Goal: Task Accomplishment & Management: Manage account settings

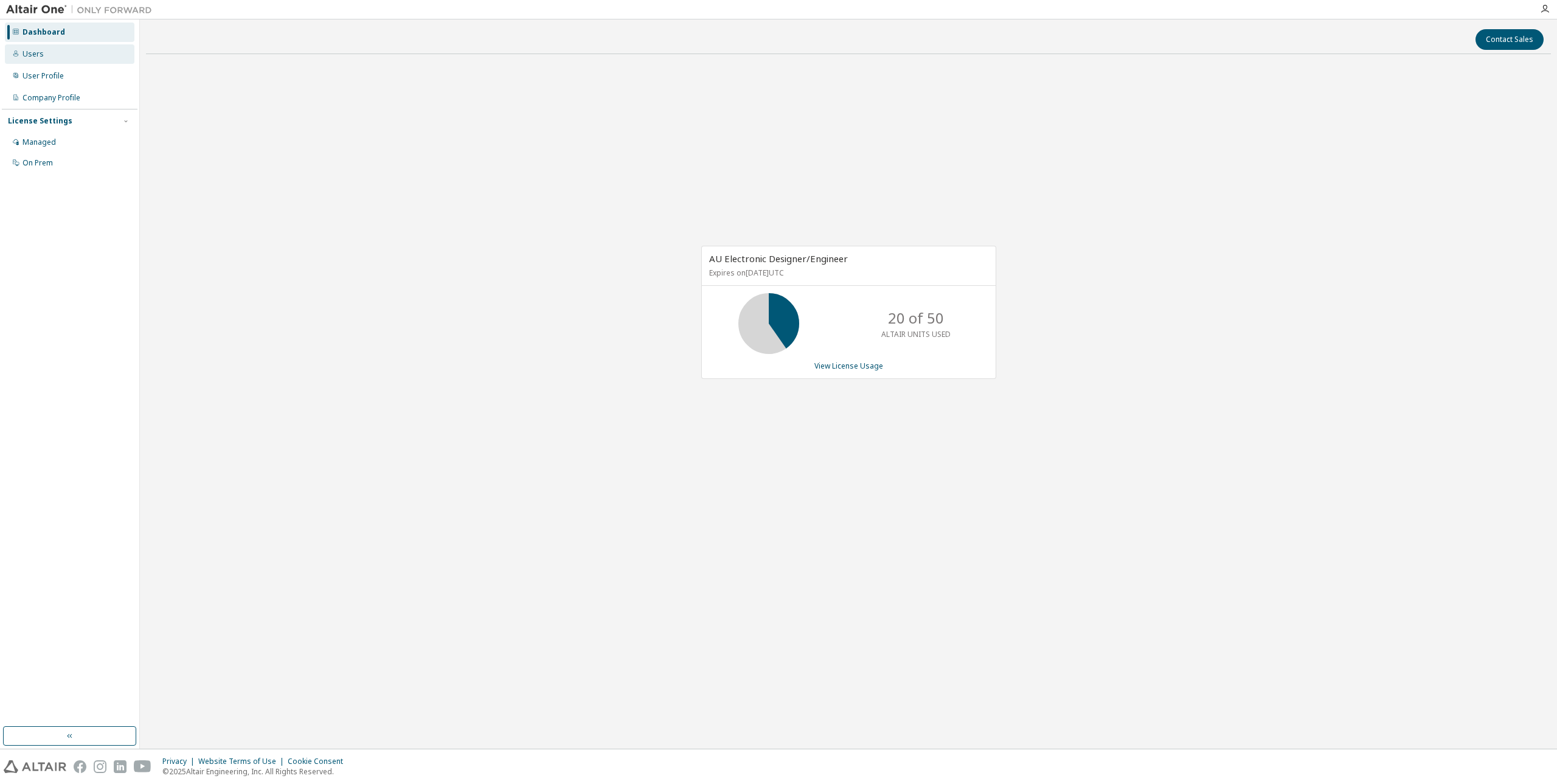
click at [42, 61] on div "Users" at bounding box center [69, 54] width 130 height 19
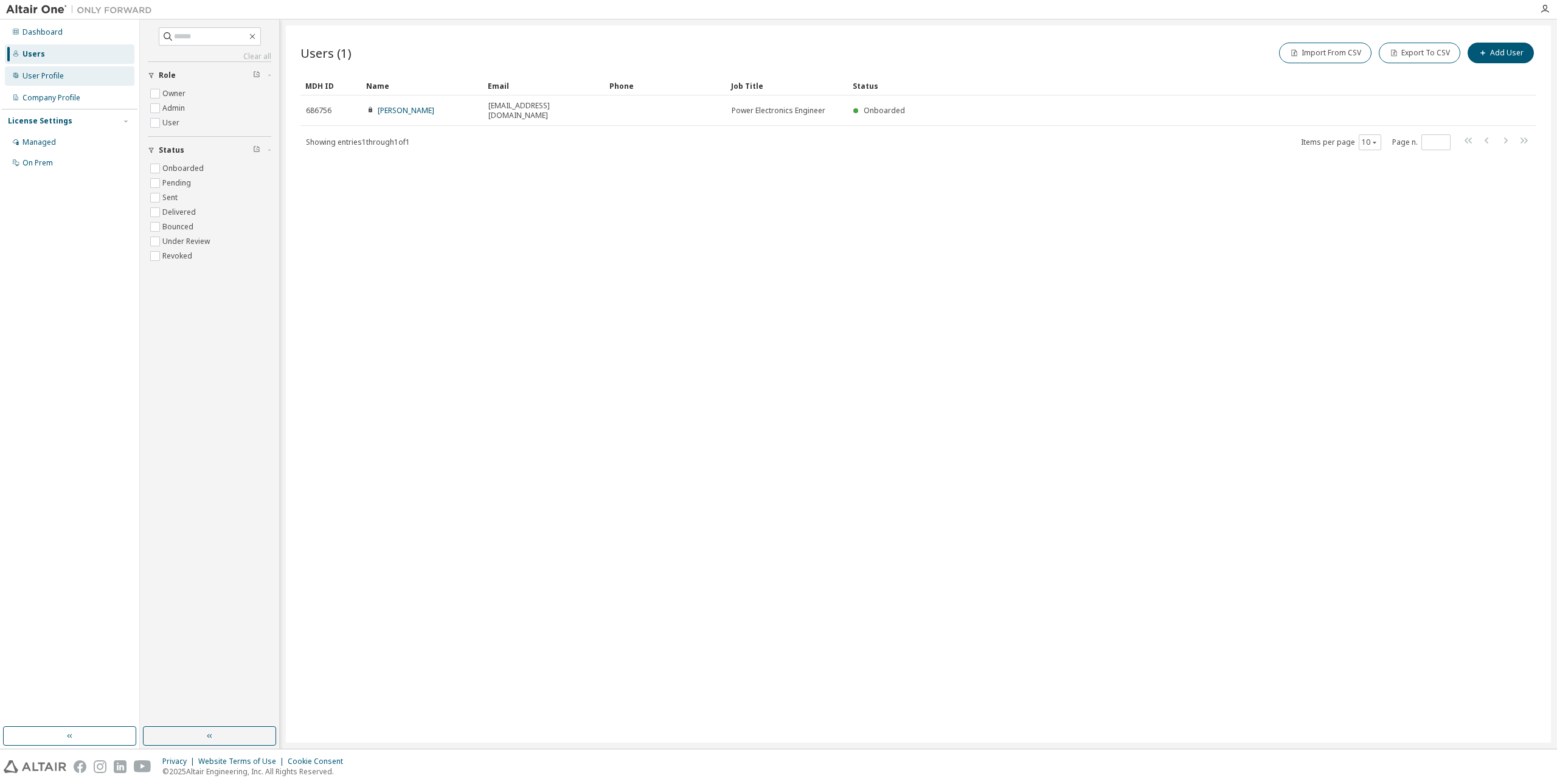
click at [52, 79] on div "User Profile" at bounding box center [42, 76] width 41 height 10
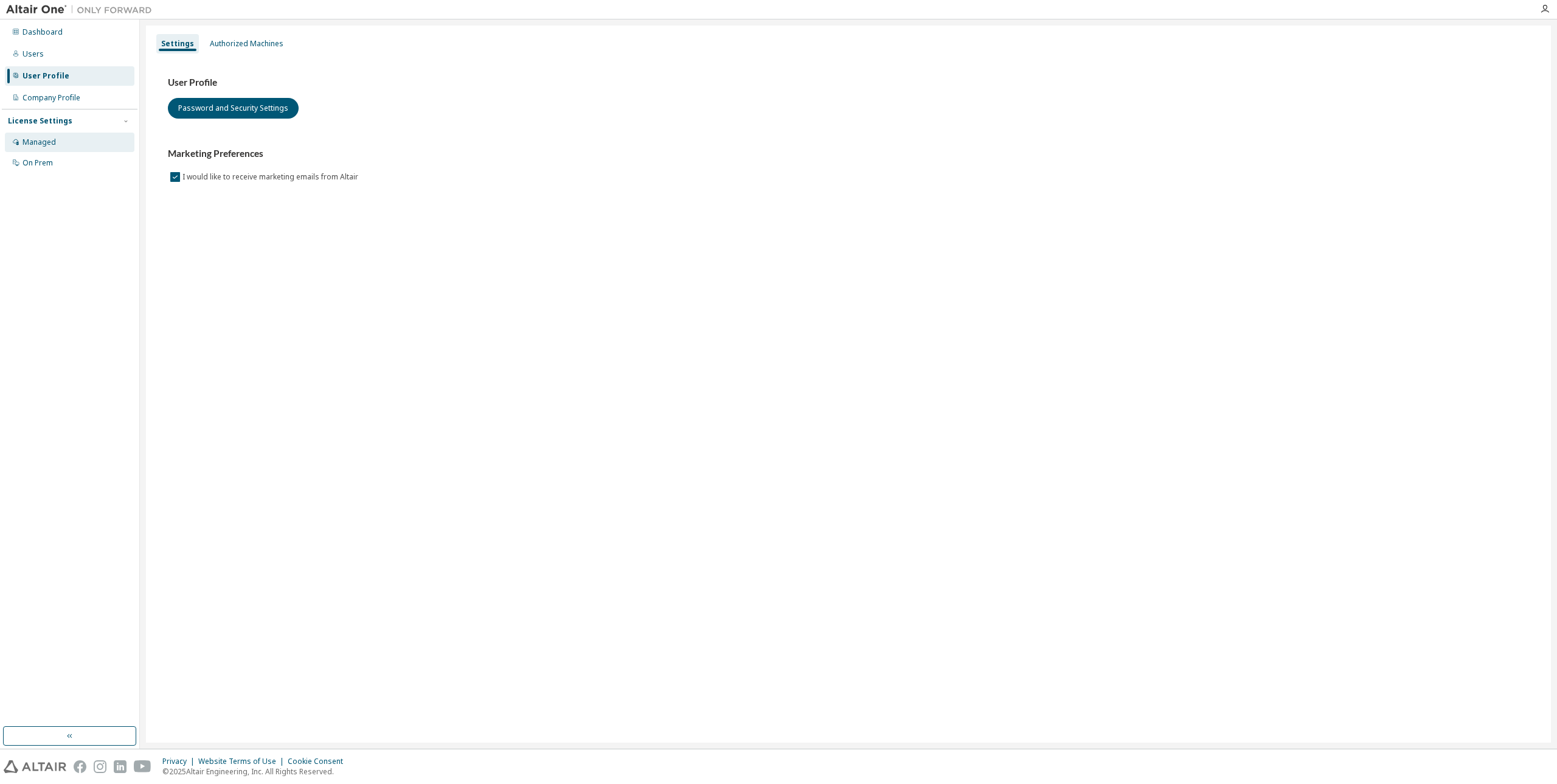
click at [57, 141] on div "Managed" at bounding box center [69, 142] width 130 height 19
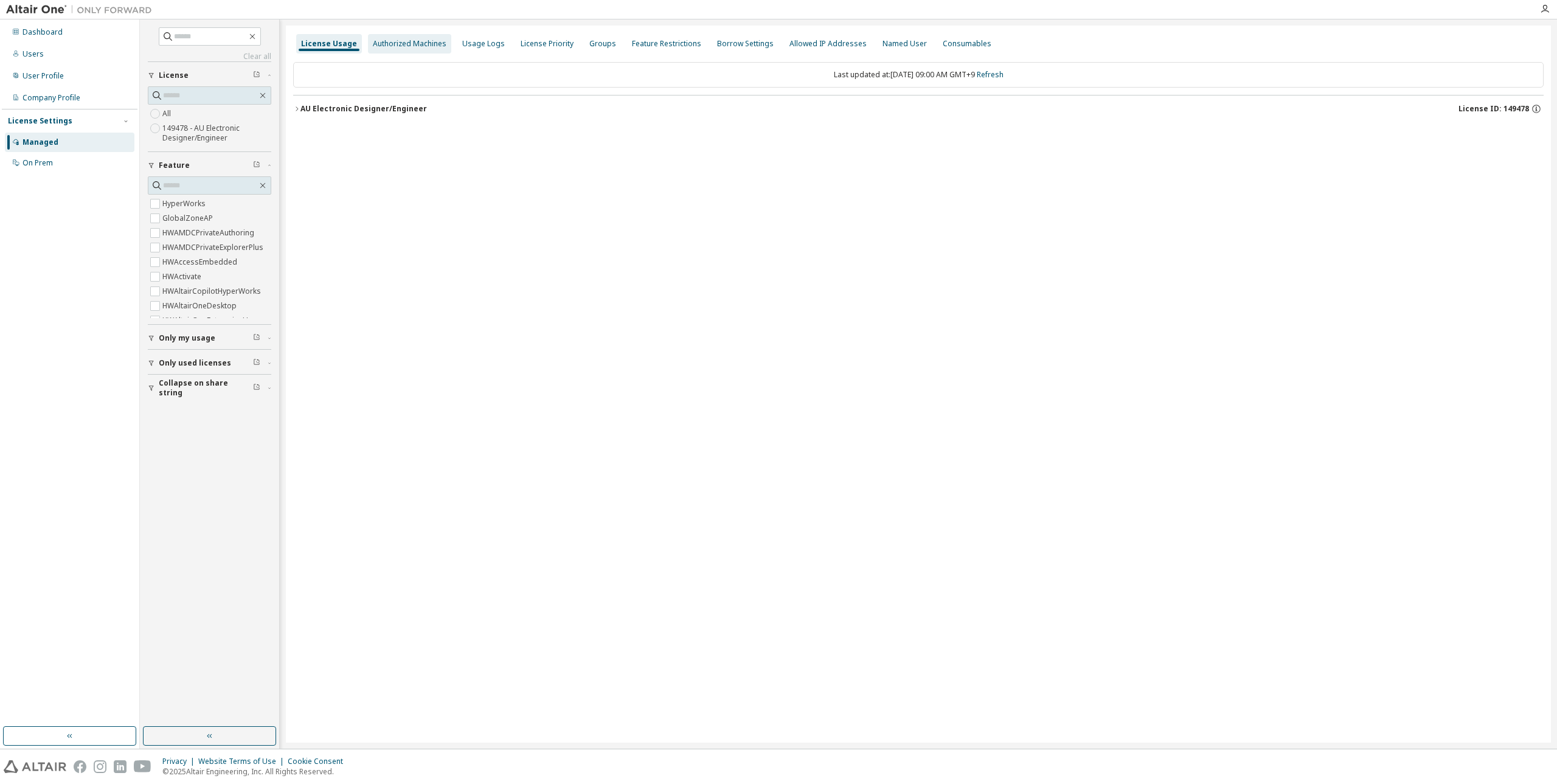
click at [400, 50] on div "Authorized Machines" at bounding box center [409, 43] width 84 height 19
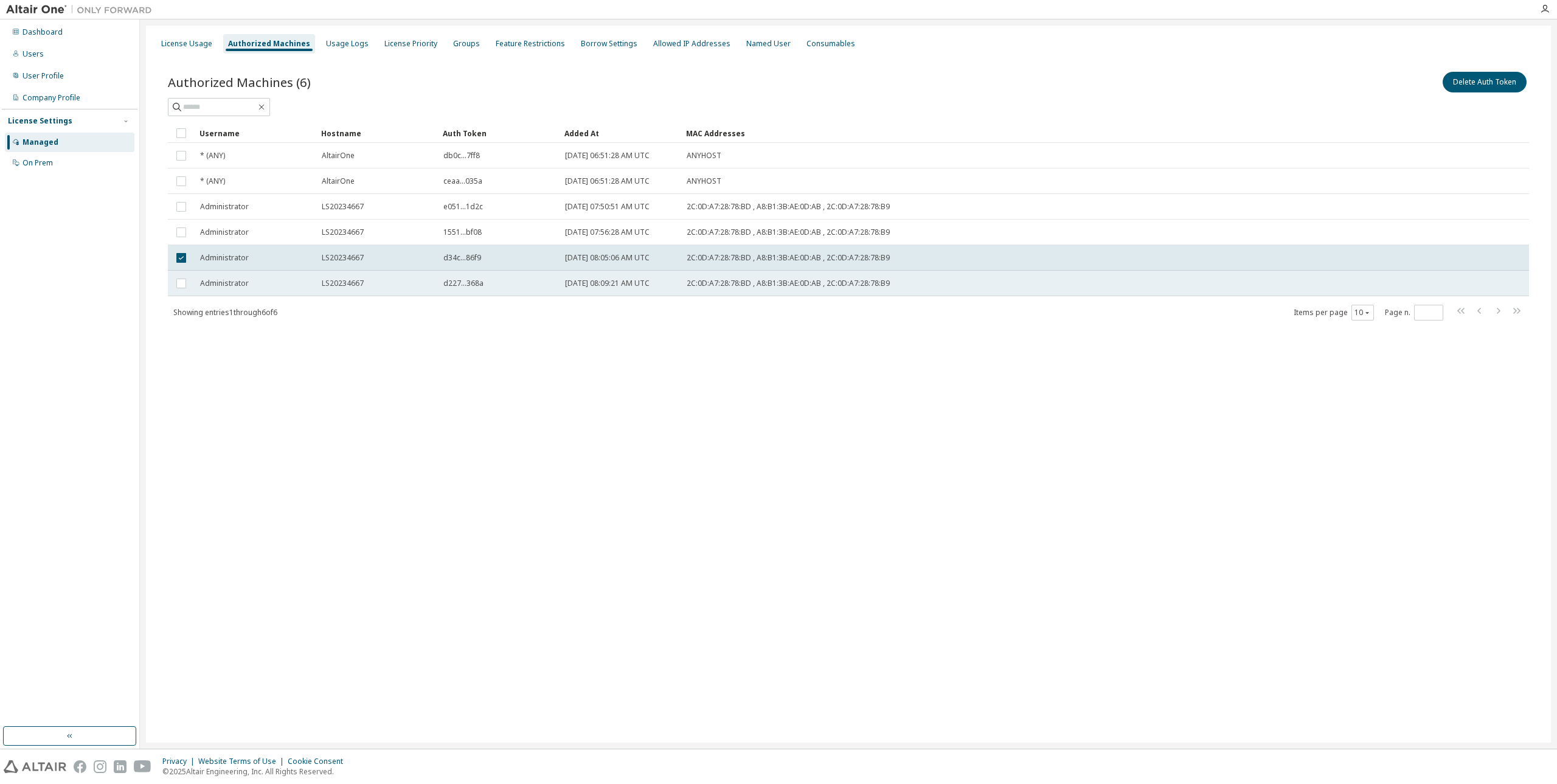
click at [181, 276] on td at bounding box center [182, 283] width 27 height 26
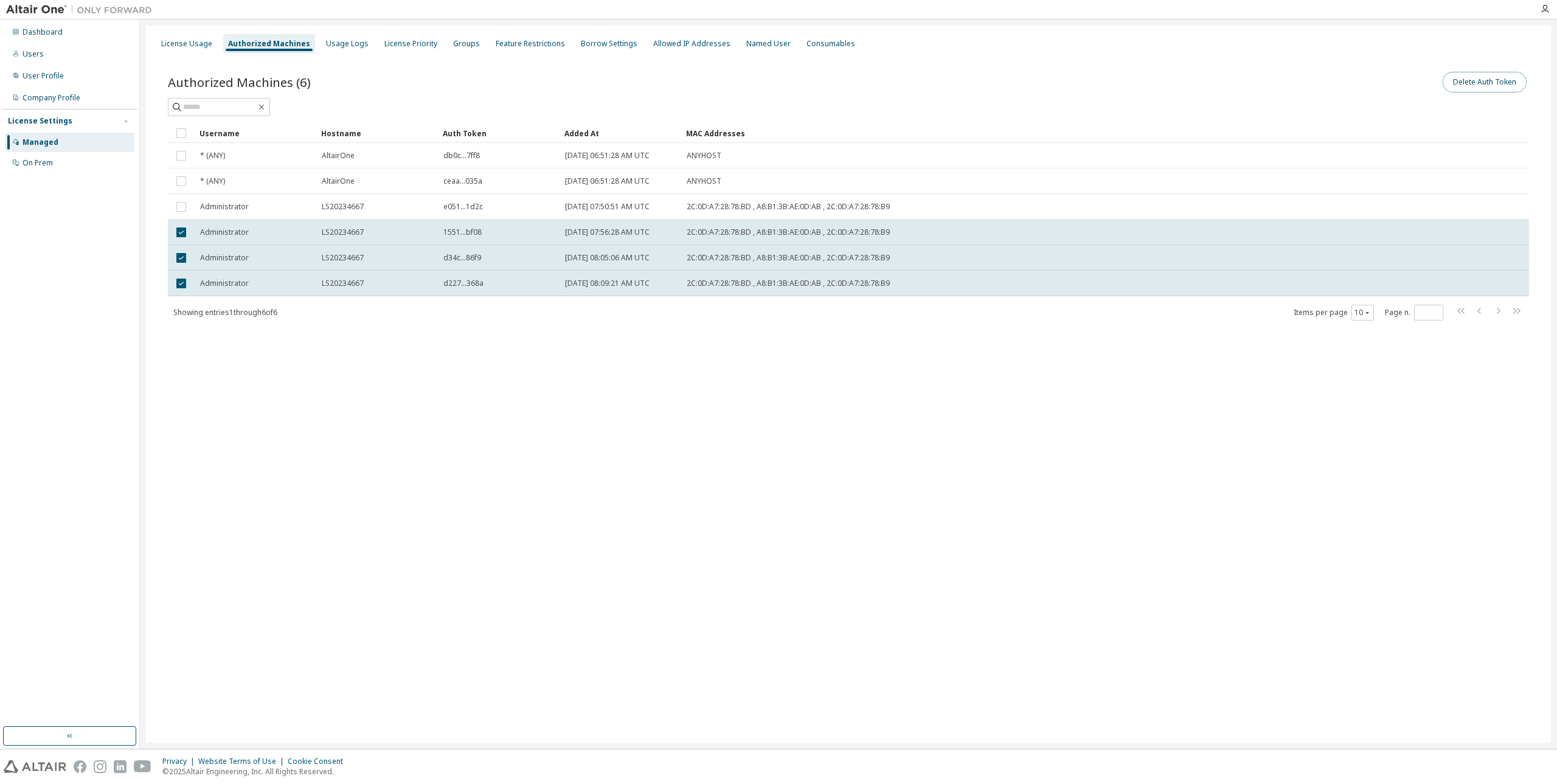
click at [1485, 83] on button "Delete Auth Token" at bounding box center [1484, 83] width 84 height 21
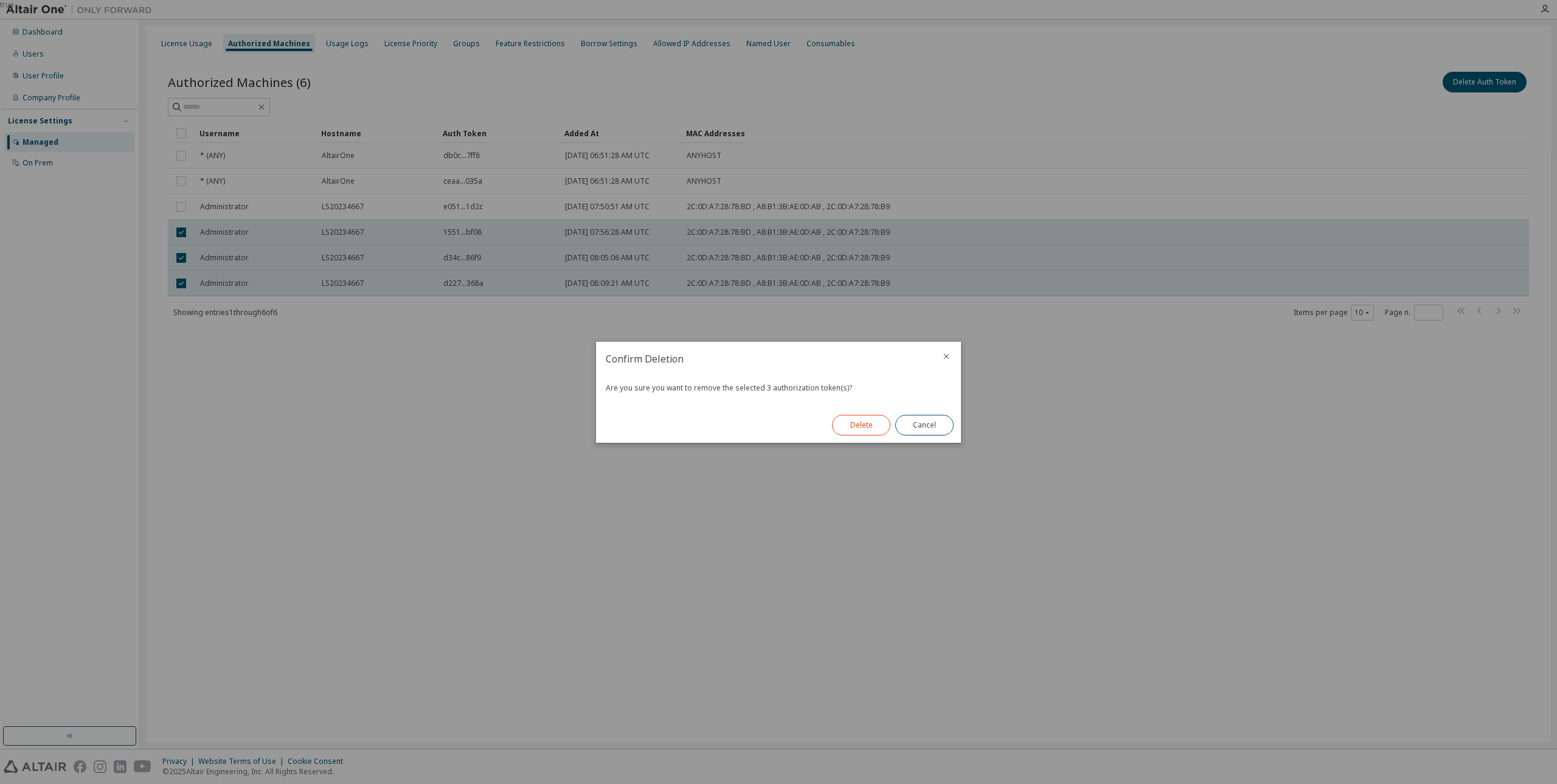
click at [853, 427] on button "Delete" at bounding box center [861, 426] width 59 height 21
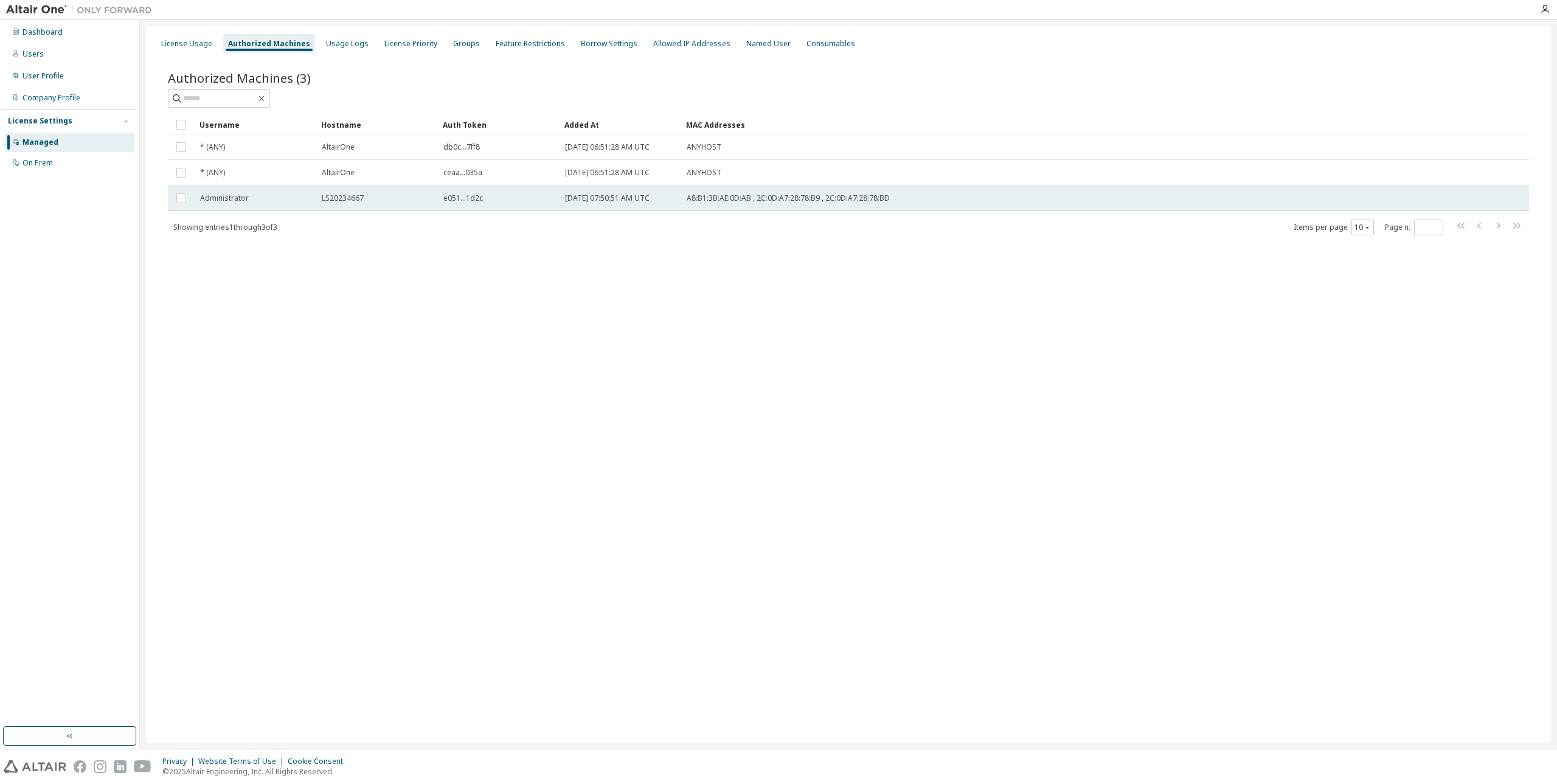
click at [719, 201] on span "A8:B1:3B:AE:0D:AB , 2C:0D:A7:28:78:B9 , 2C:0D:A7:28:78:BD" at bounding box center [787, 198] width 203 height 10
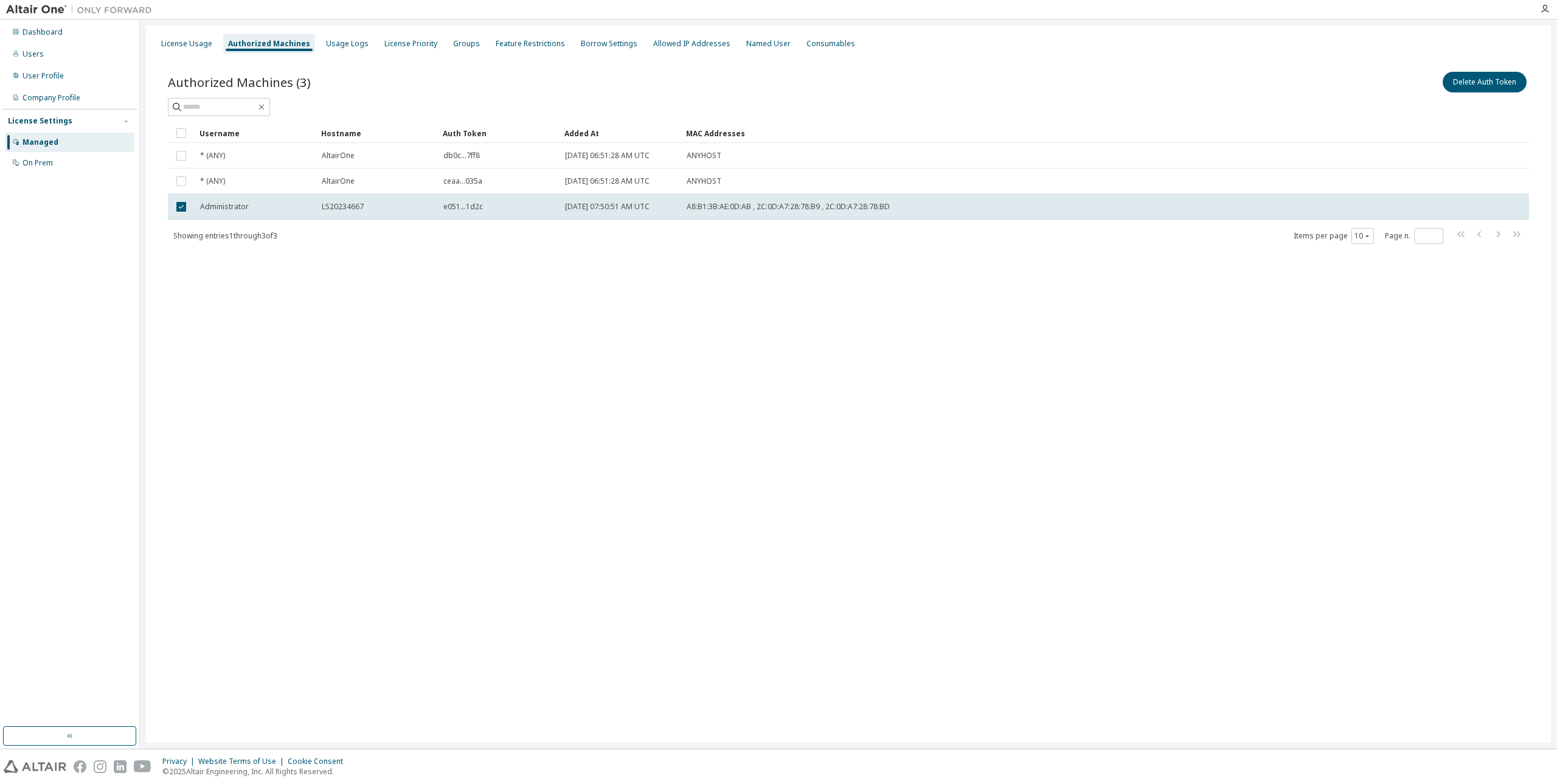
click at [393, 283] on div "License Usage Authorized Machines Usage Logs License Priority Groups Feature Re…" at bounding box center [849, 384] width 1405 height 717
click at [228, 208] on span "Administrator" at bounding box center [224, 207] width 49 height 10
click at [318, 207] on td "LS20234667" at bounding box center [377, 207] width 122 height 26
click at [356, 205] on span "LS20234667" at bounding box center [343, 207] width 42 height 10
click at [458, 208] on span "e051...1d2c" at bounding box center [462, 207] width 39 height 10
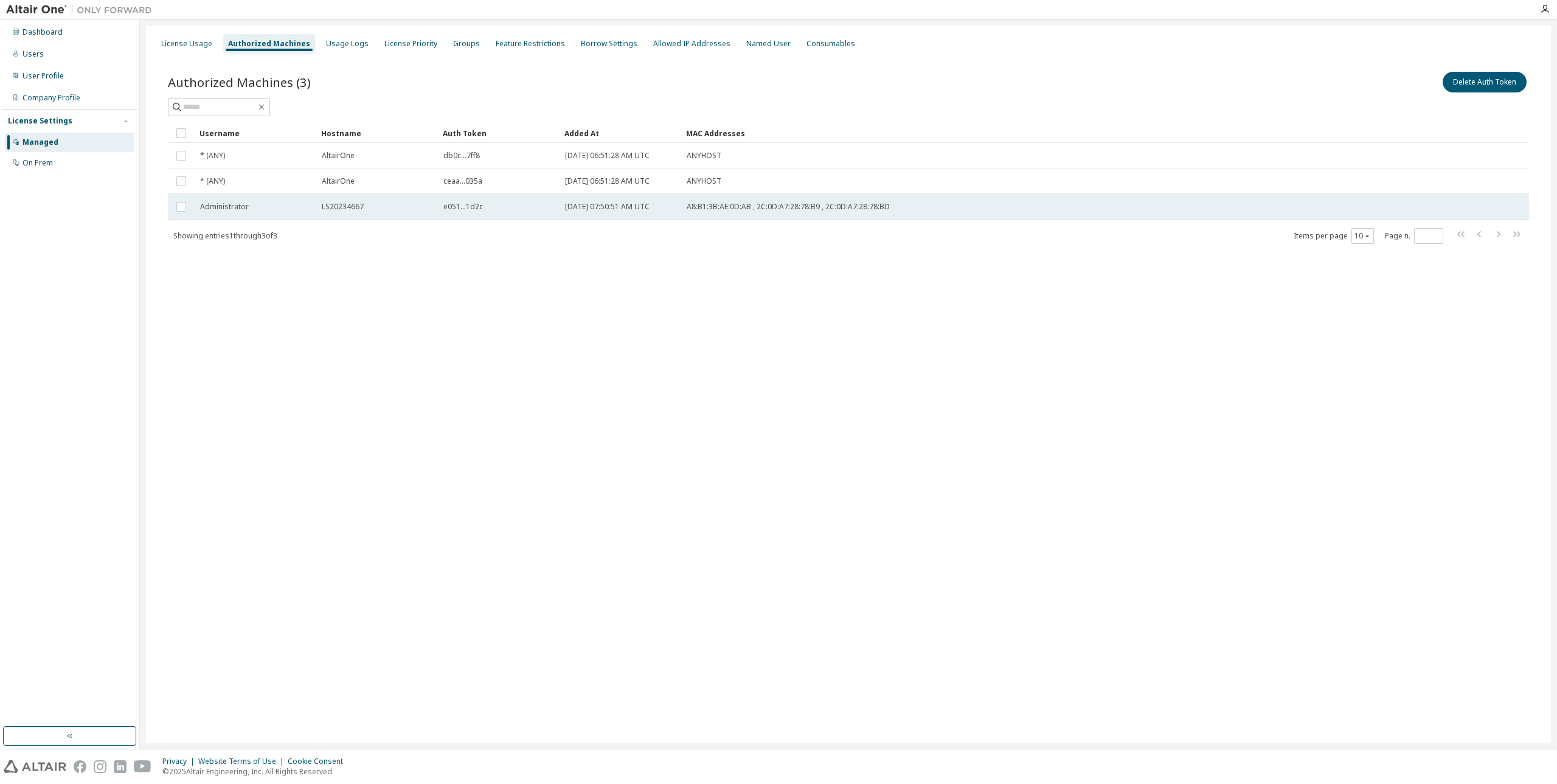
click at [482, 208] on span "e051...1d2c" at bounding box center [462, 207] width 39 height 10
click at [514, 203] on div "e051...1d2c" at bounding box center [498, 207] width 111 height 10
click at [463, 134] on div "Auth Token" at bounding box center [499, 133] width 111 height 19
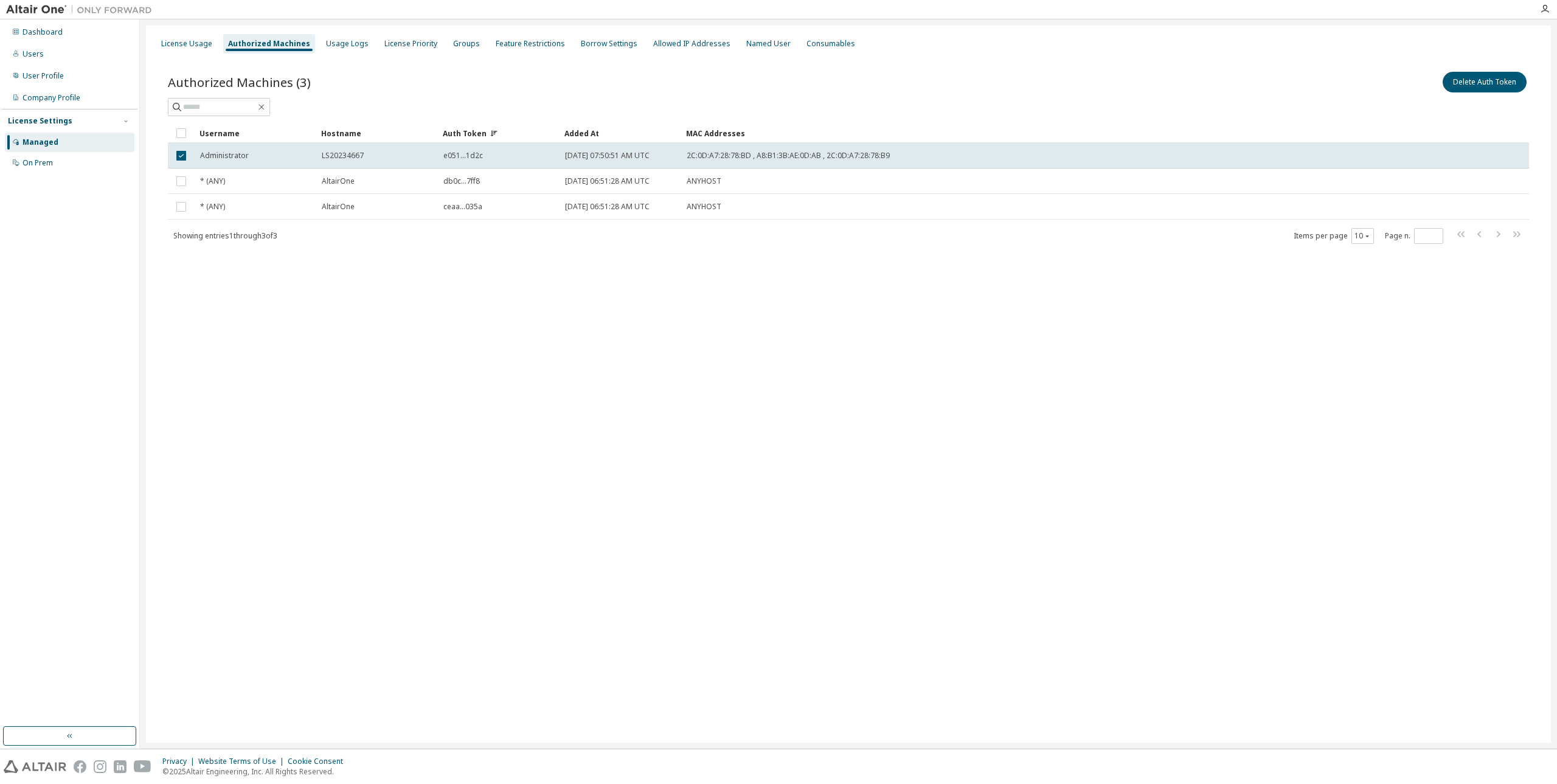
click at [467, 133] on div "Auth Token" at bounding box center [499, 133] width 111 height 19
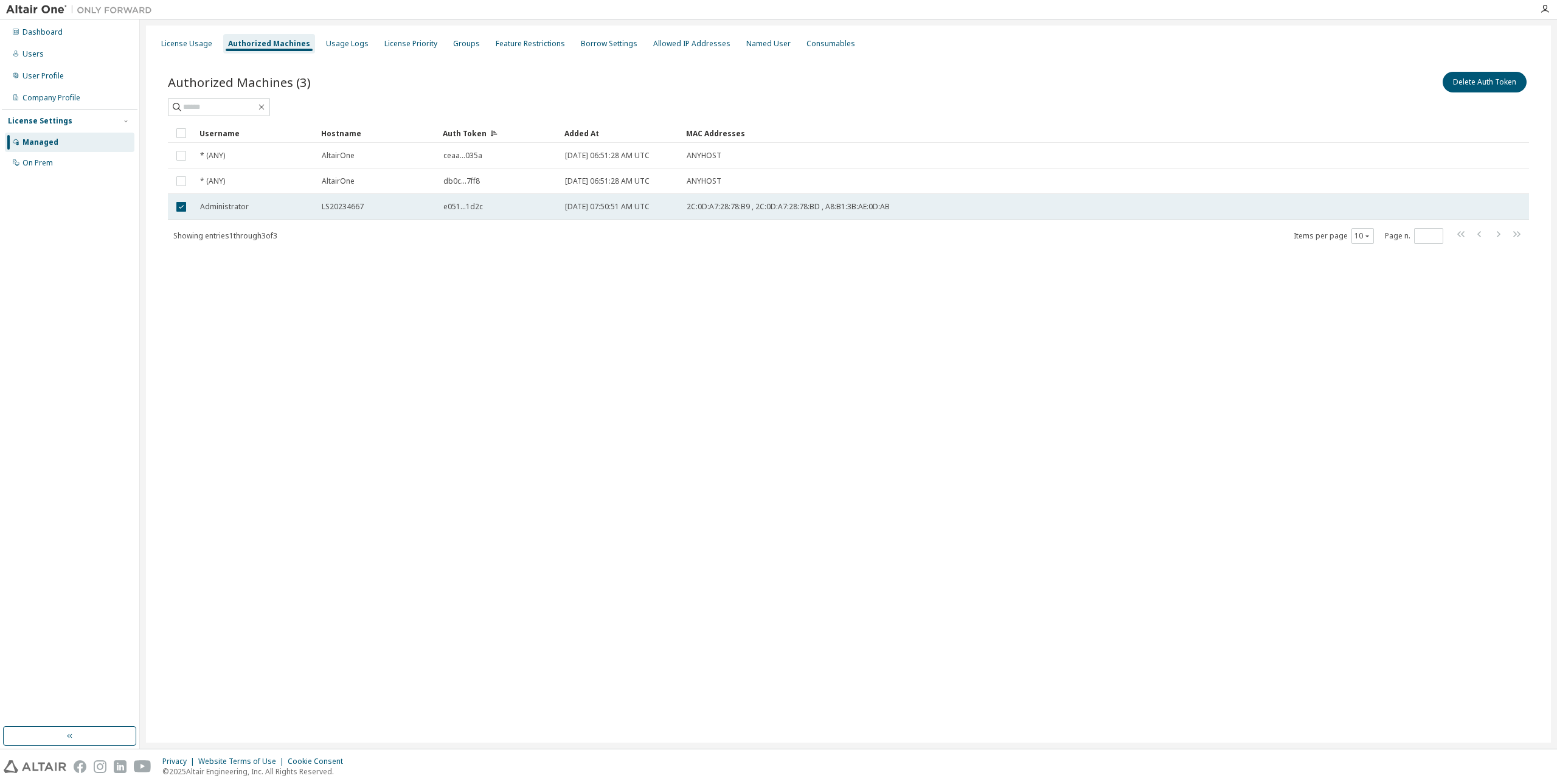
click at [463, 208] on span "e051...1d2c" at bounding box center [462, 207] width 39 height 10
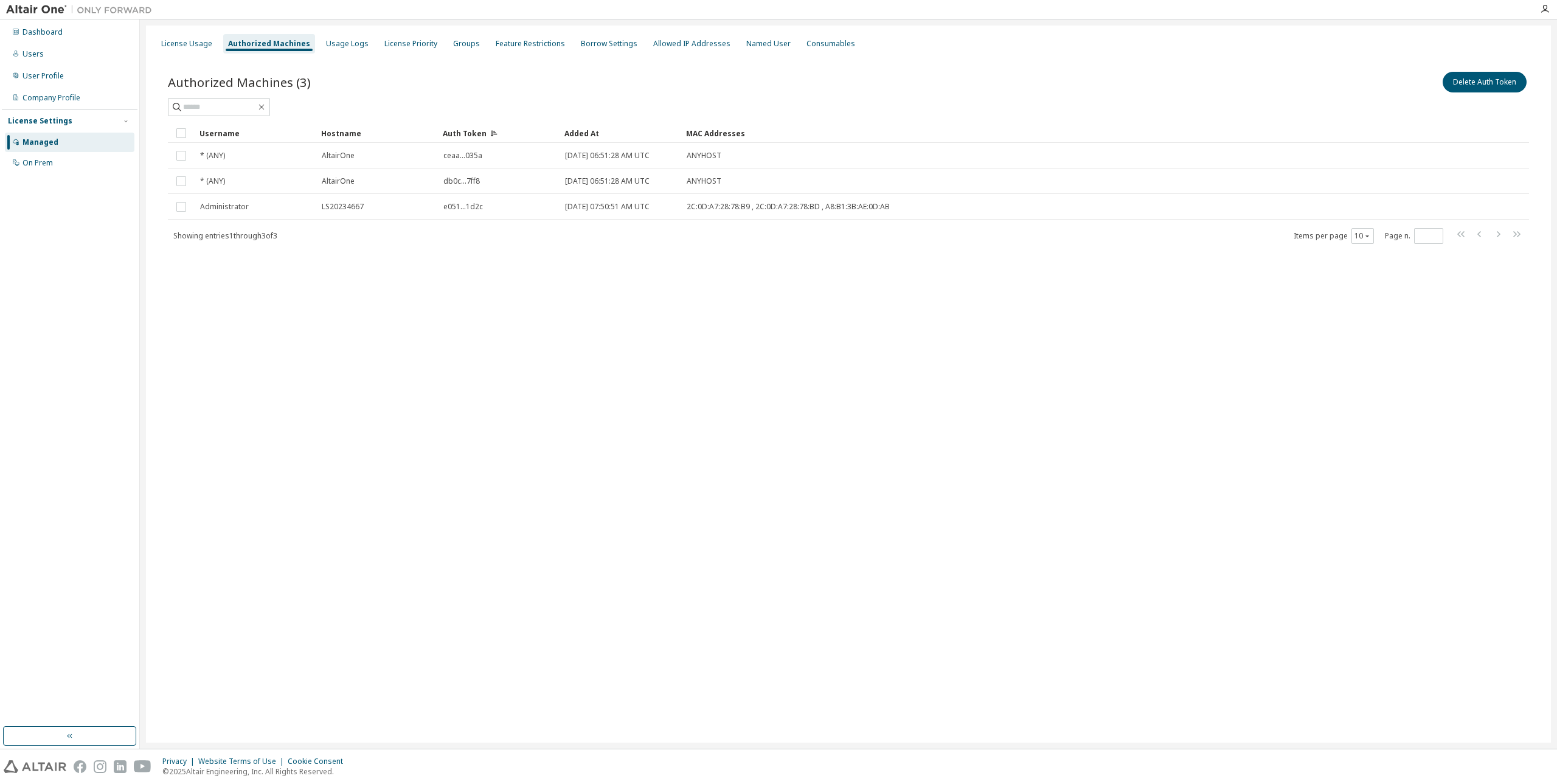
click at [463, 208] on span "e051...1d2c" at bounding box center [462, 207] width 39 height 10
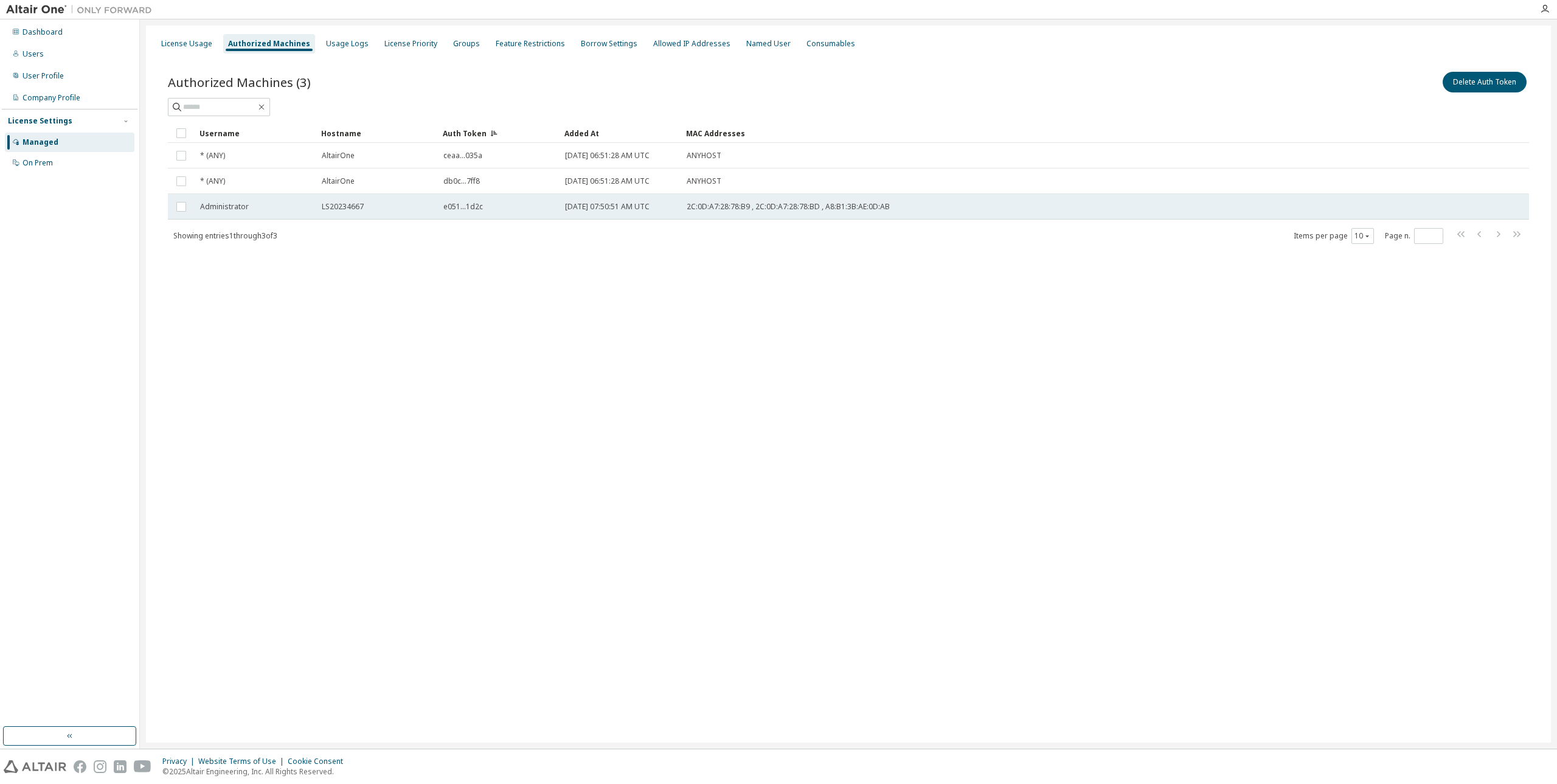
click at [459, 204] on span "e051...1d2c" at bounding box center [462, 207] width 39 height 10
click at [444, 207] on span "e051...1d2c" at bounding box center [462, 207] width 39 height 10
click at [436, 205] on td "LS20234667" at bounding box center [377, 207] width 122 height 26
drag, startPoint x: 444, startPoint y: 208, endPoint x: 509, endPoint y: 208, distance: 65.0
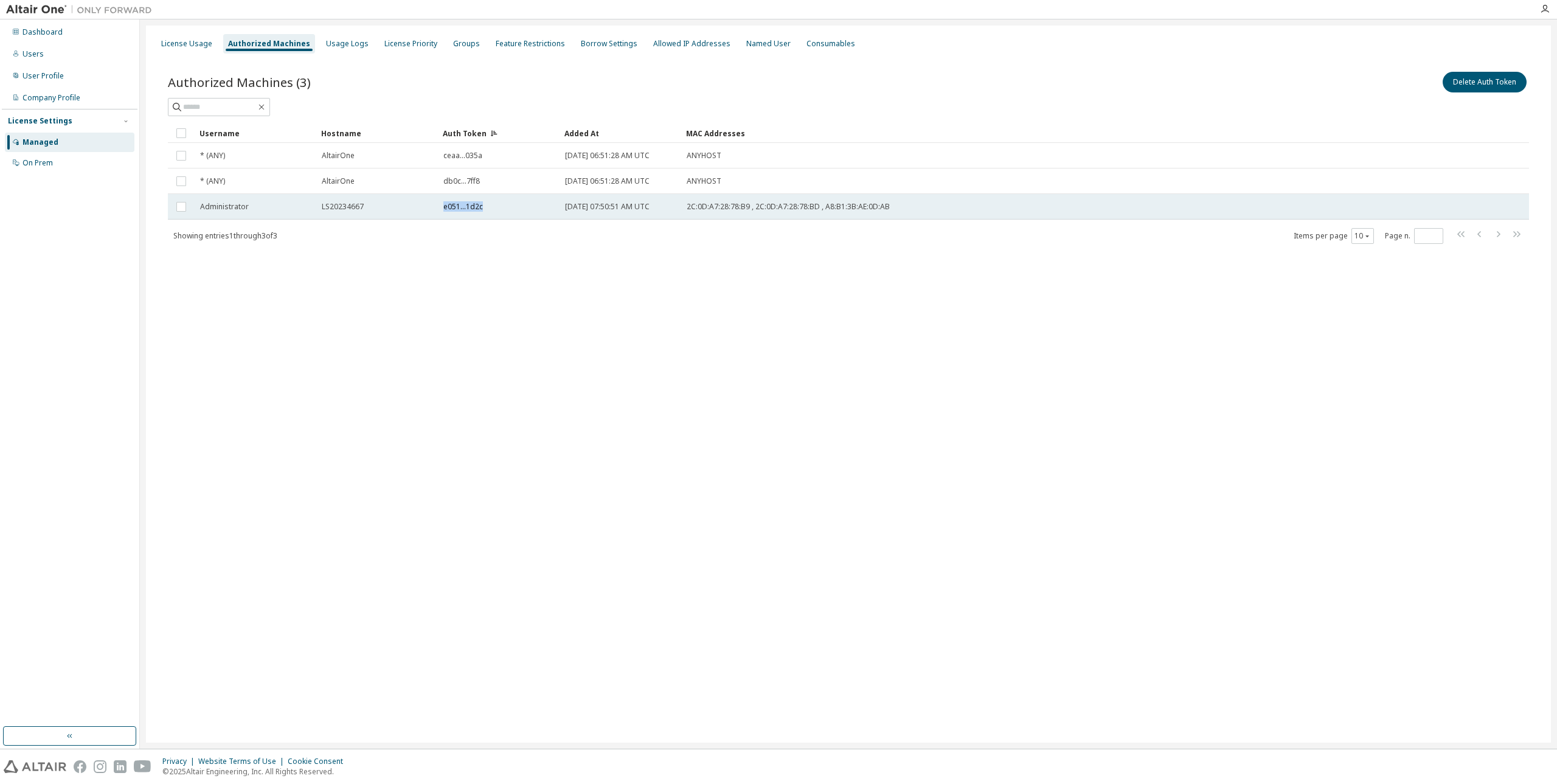
click at [509, 208] on div "e051...1d2c" at bounding box center [498, 207] width 111 height 10
click at [441, 203] on td "e051...1d2c" at bounding box center [499, 207] width 122 height 26
drag, startPoint x: 478, startPoint y: 201, endPoint x: 514, endPoint y: 203, distance: 36.1
click at [514, 203] on tr "Administrator LS20234667 e051...1d2c 2025-09-04 07:50:51 AM UTC 2C:0D:A7:28:78:…" at bounding box center [849, 207] width 1361 height 26
drag, startPoint x: 619, startPoint y: 234, endPoint x: 656, endPoint y: 230, distance: 37.2
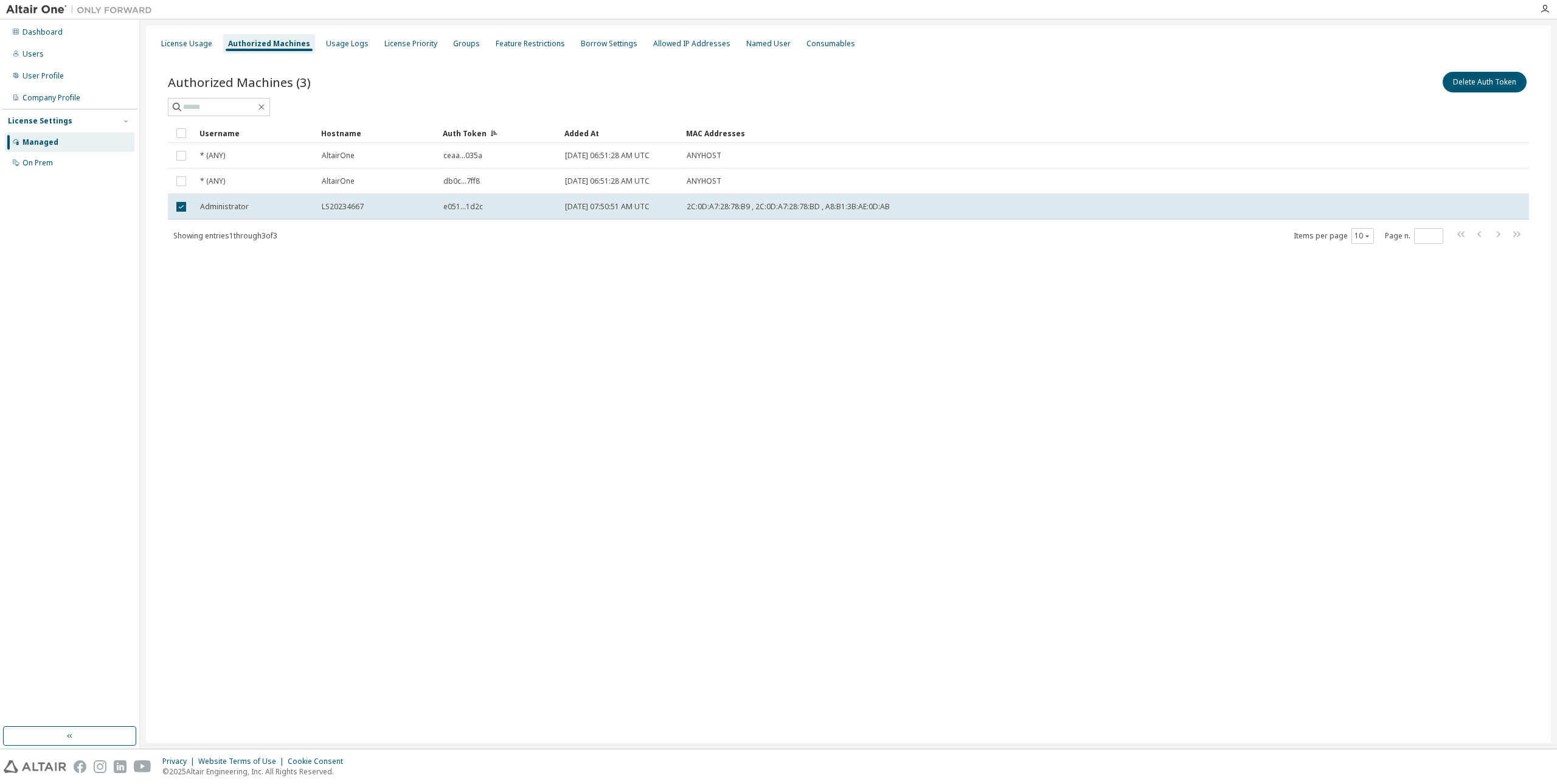
click at [620, 234] on div "Showing entries 1 through 3 of 3 Items per page 10 Page n. *" at bounding box center [849, 235] width 1361 height 17
click at [688, 127] on div "MAC Addresses" at bounding box center [1044, 133] width 715 height 19
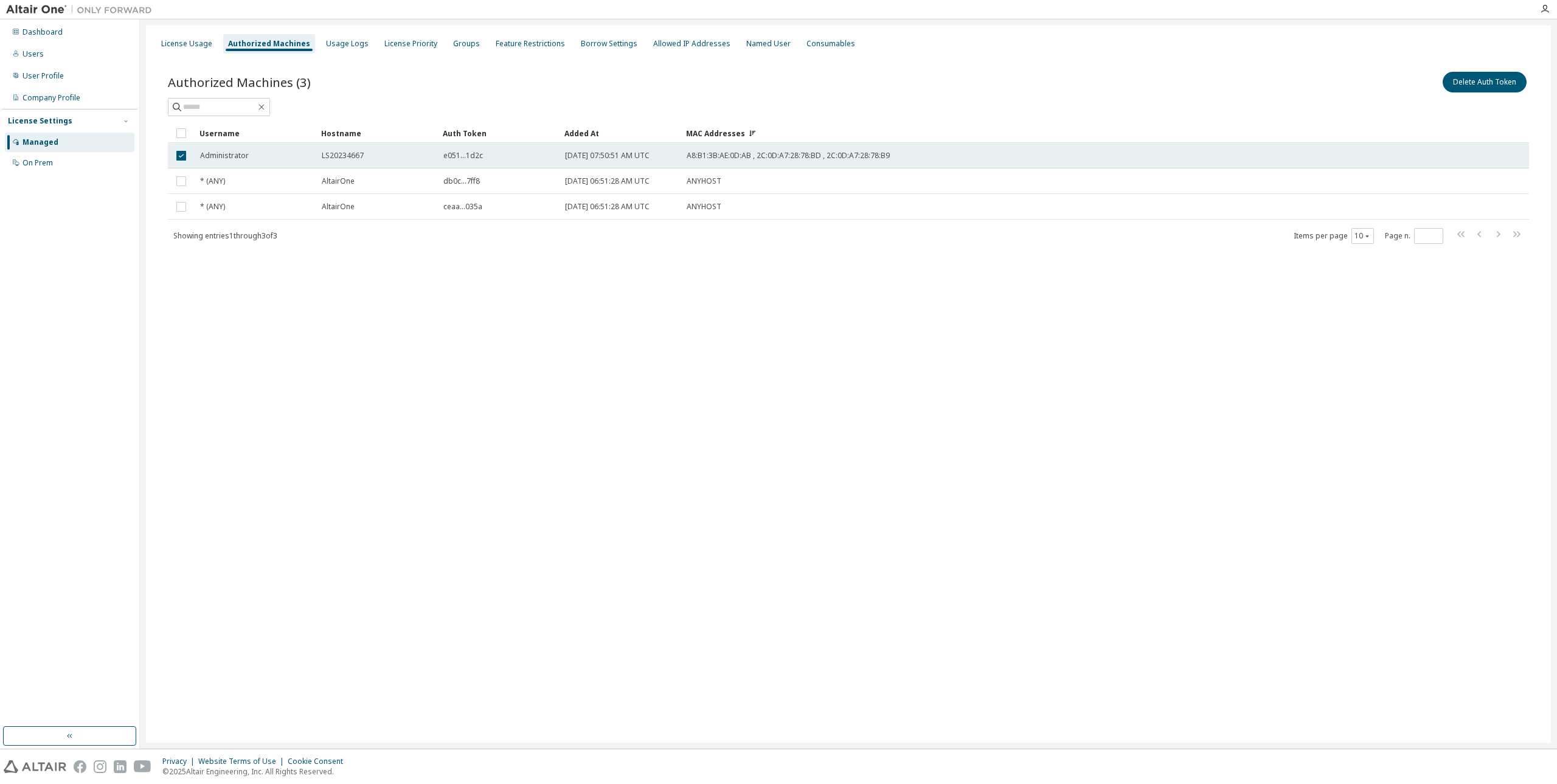
click at [723, 156] on span "A8:B1:3B:AE:0D:AB , 2C:0D:A7:28:78:BD , 2C:0D:A7:28:78:B9" at bounding box center [787, 156] width 203 height 10
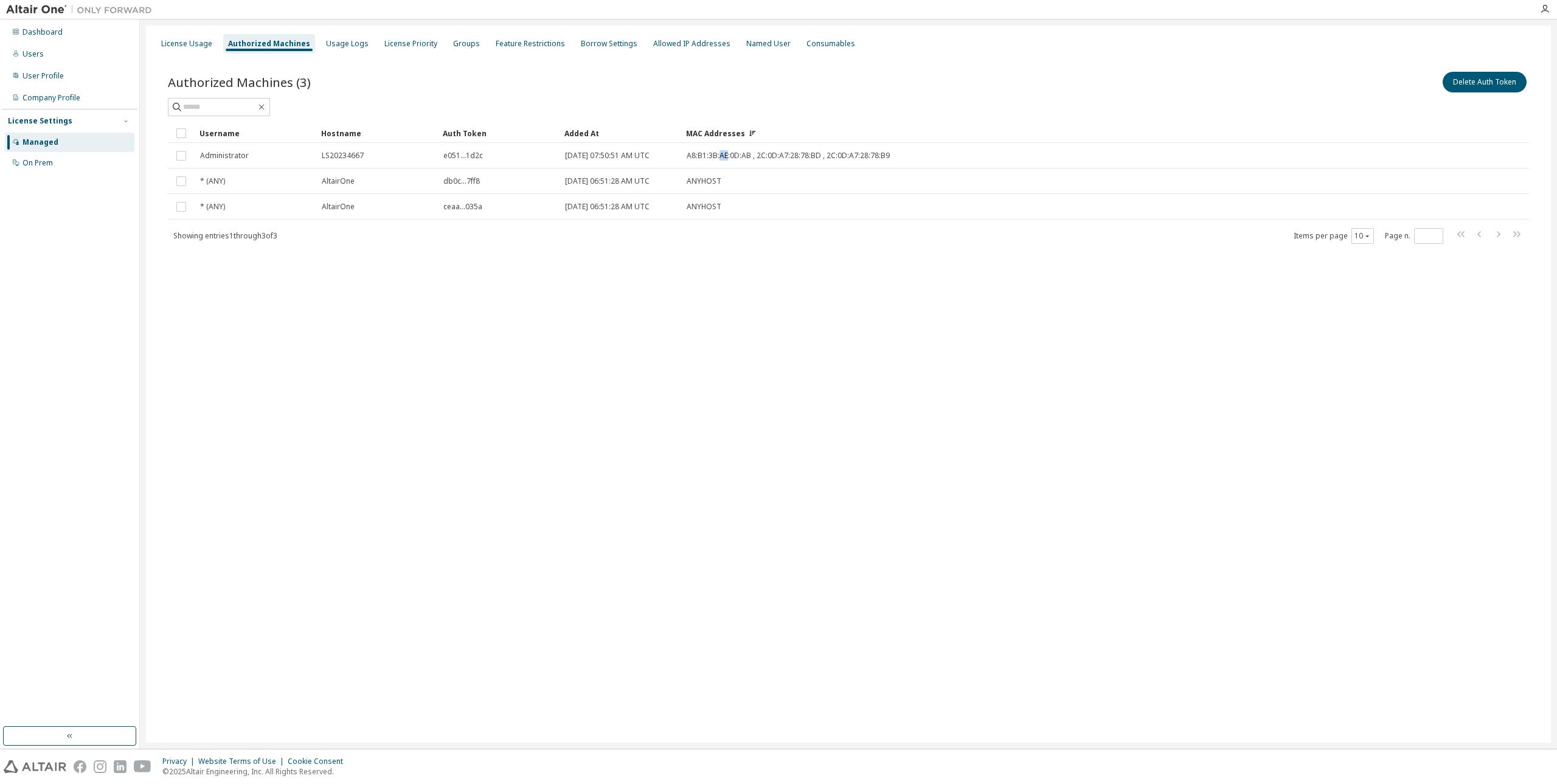
click at [723, 156] on span "A8:B1:3B:AE:0D:AB , 2C:0D:A7:28:78:BD , 2C:0D:A7:28:78:B9" at bounding box center [787, 156] width 203 height 10
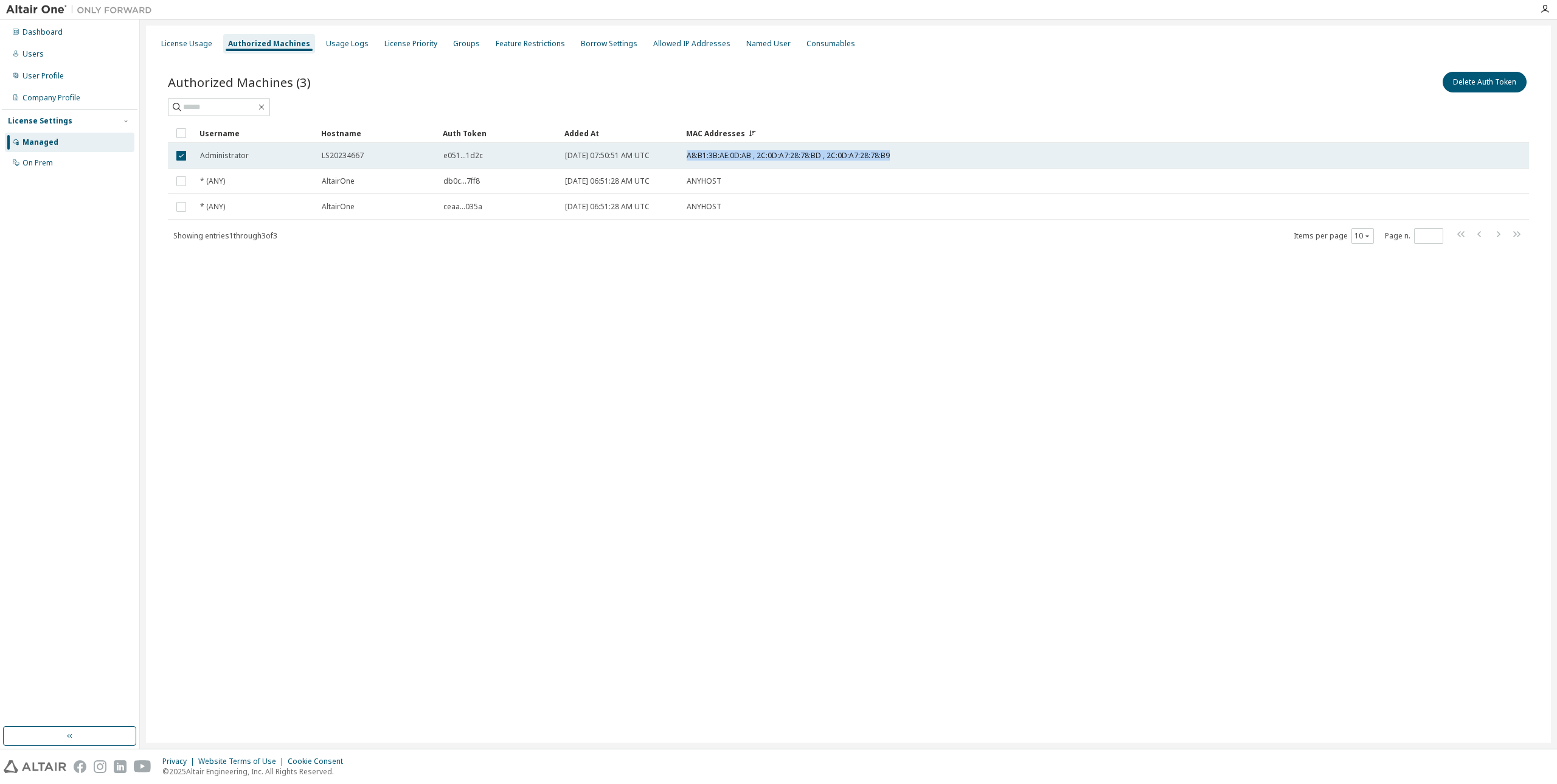
click at [725, 156] on span "A8:B1:3B:AE:0D:AB , 2C:0D:A7:28:78:BD , 2C:0D:A7:28:78:B9" at bounding box center [787, 156] width 203 height 10
click at [860, 155] on span "A8:B1:3B:AE:0D:AB , 2C:0D:A7:28:78:BD , 2C:0D:A7:28:78:B9" at bounding box center [787, 156] width 203 height 10
click at [880, 155] on span "A8:B1:3B:AE:0D:AB , 2C:0D:A7:28:78:BD , 2C:0D:A7:28:78:B9" at bounding box center [787, 156] width 203 height 10
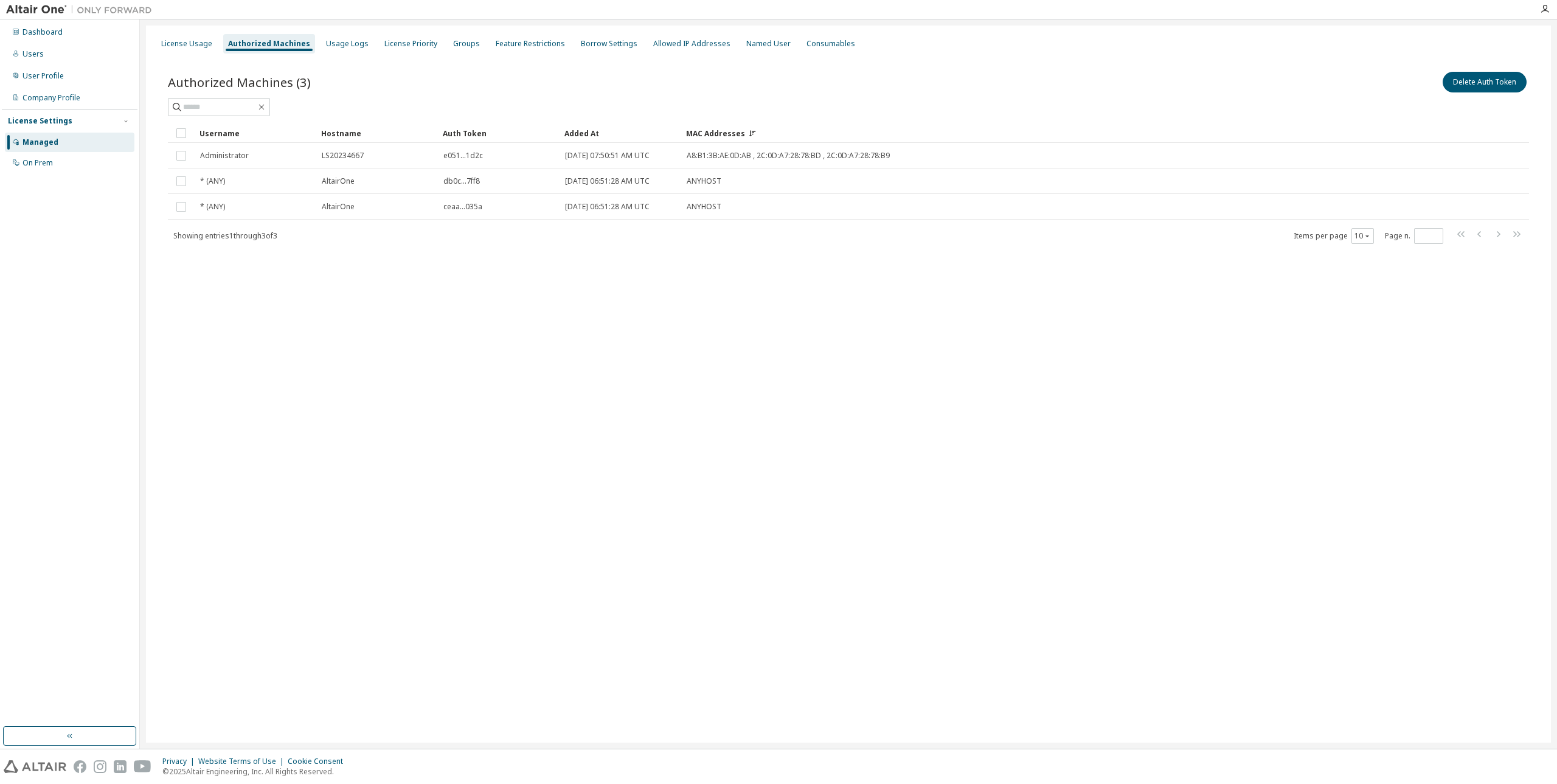
click at [880, 155] on span "A8:B1:3B:AE:0D:AB , 2C:0D:A7:28:78:BD , 2C:0D:A7:28:78:B9" at bounding box center [787, 156] width 203 height 10
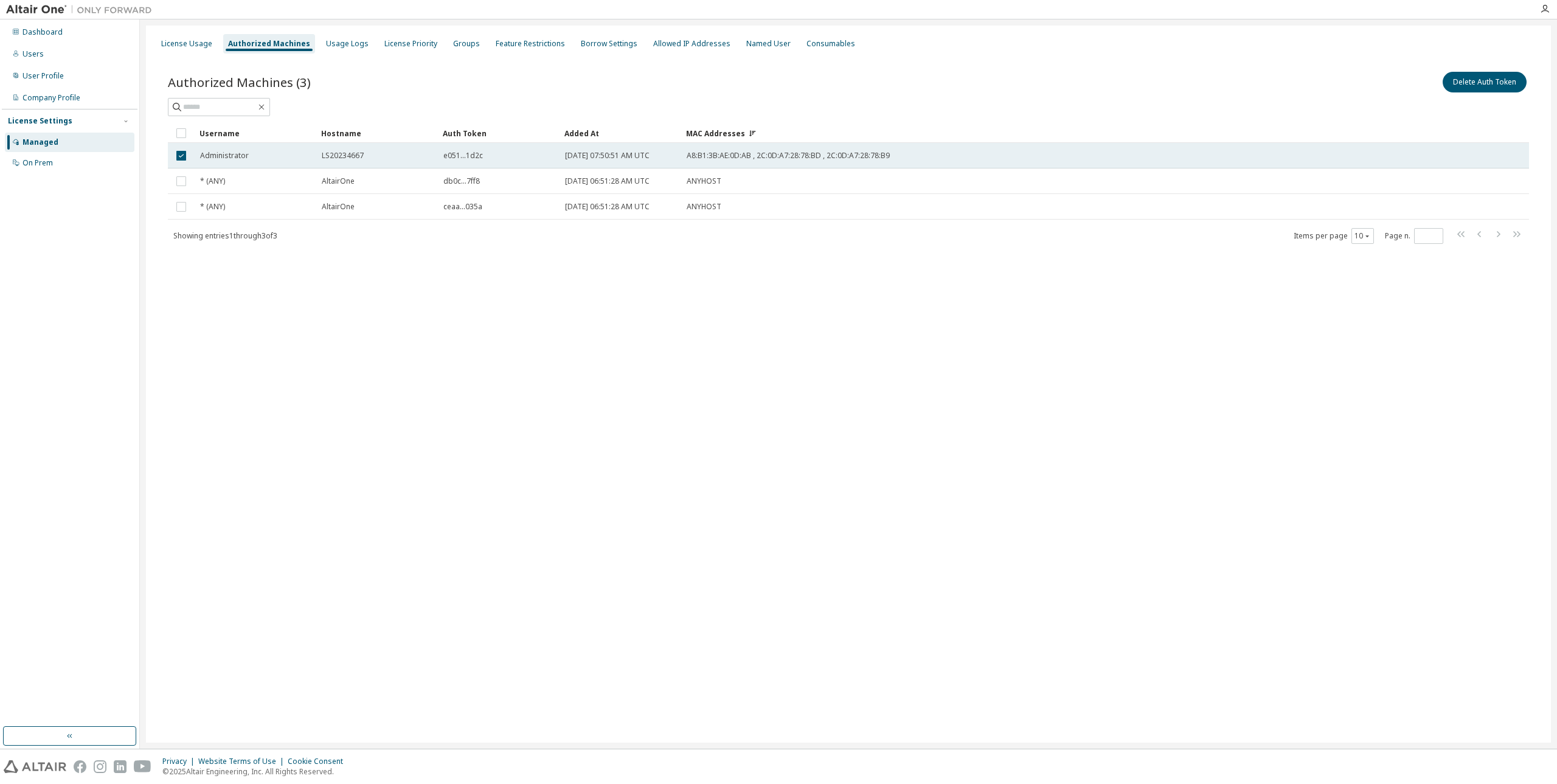
click at [895, 159] on div "A8:B1:3B:AE:0D:AB , 2C:0D:A7:28:78:BD , 2C:0D:A7:28:78:B9" at bounding box center [1043, 156] width 714 height 10
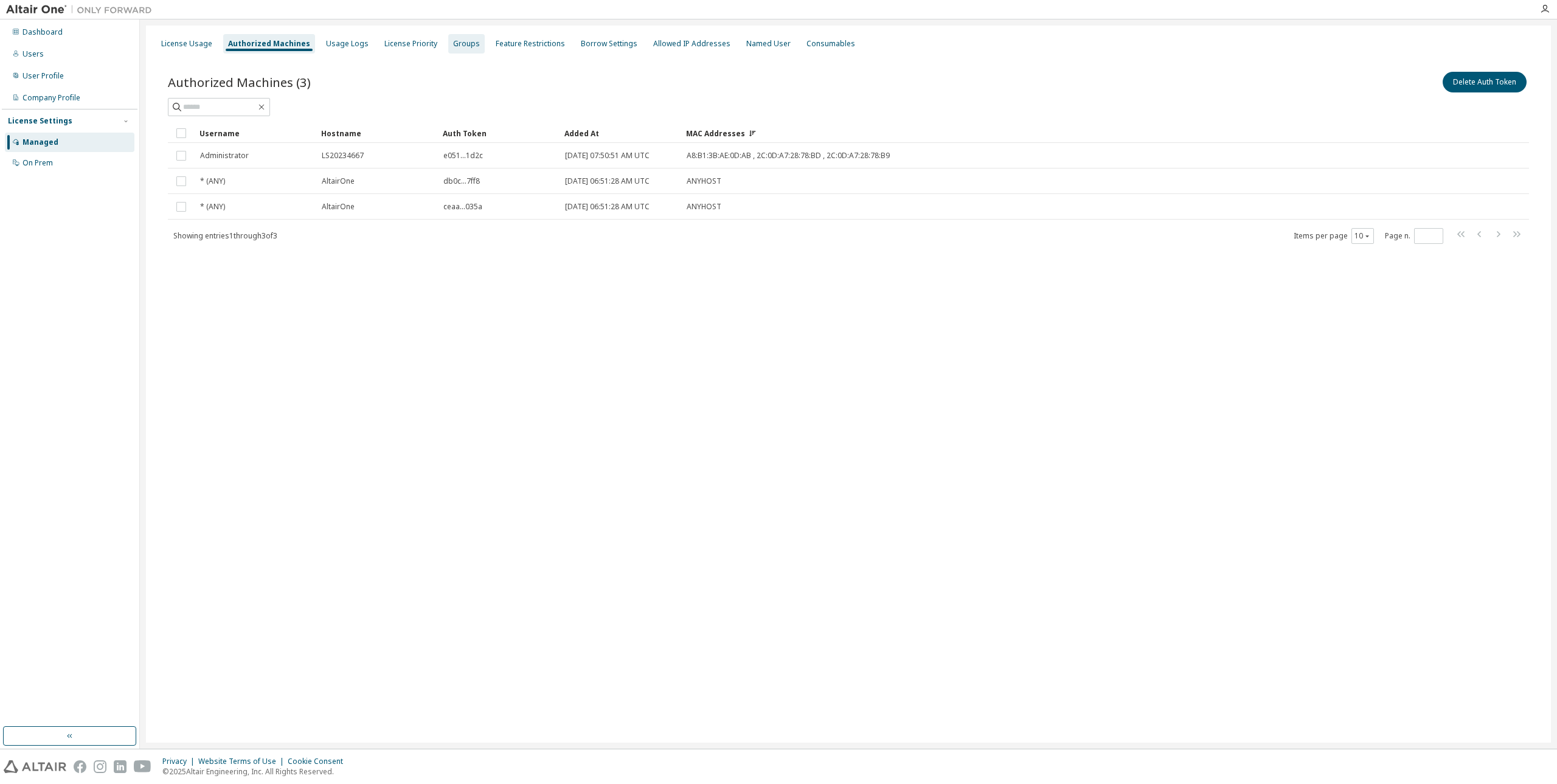
click at [453, 42] on div "Groups" at bounding box center [466, 44] width 27 height 10
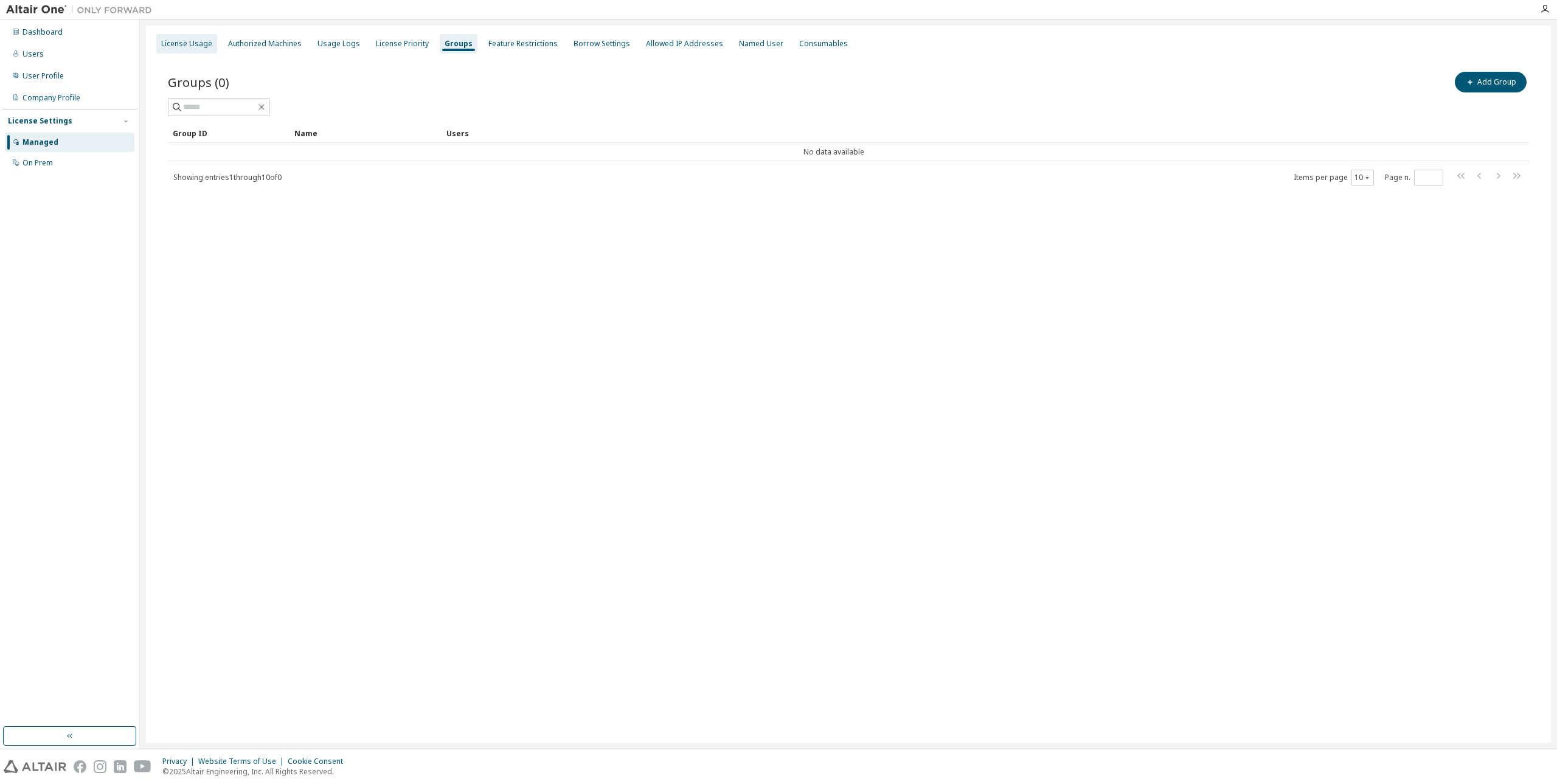
click at [178, 47] on div "License Usage" at bounding box center [186, 44] width 51 height 10
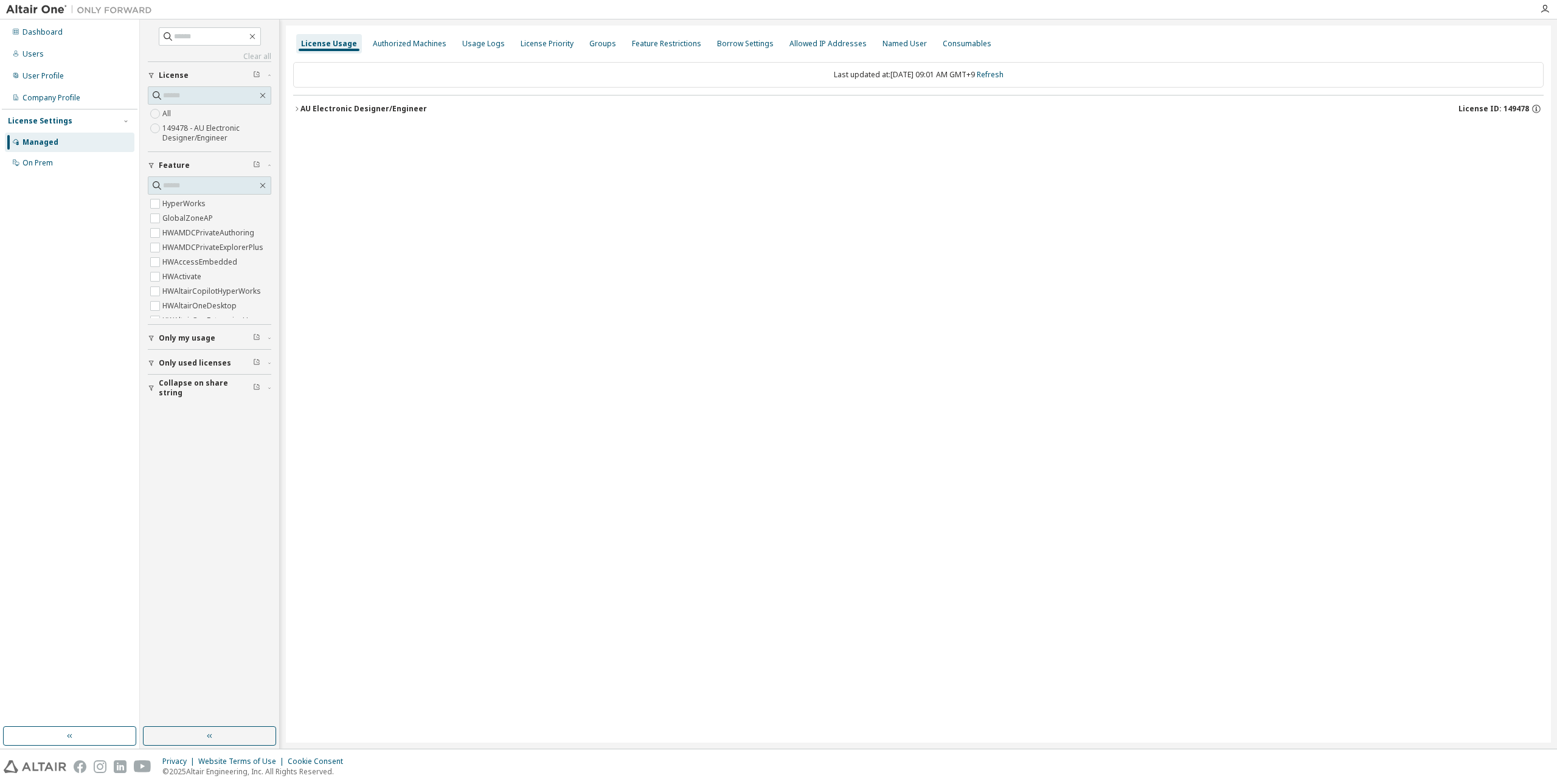
click at [861, 187] on div "License Usage Authorized Machines Usage Logs License Priority Groups Feature Re…" at bounding box center [918, 384] width 1265 height 717
